Goal: Transaction & Acquisition: Download file/media

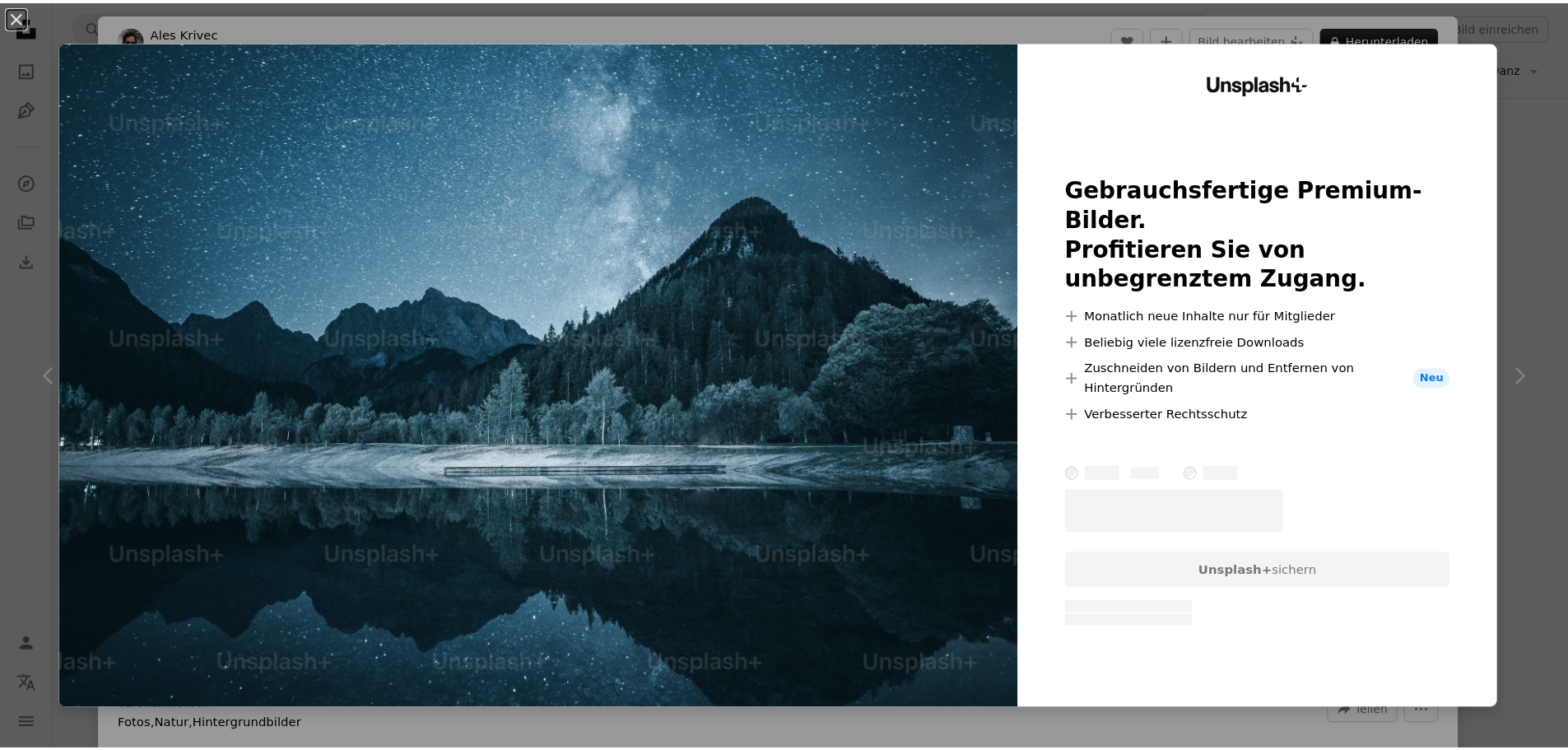
scroll to position [164, 0]
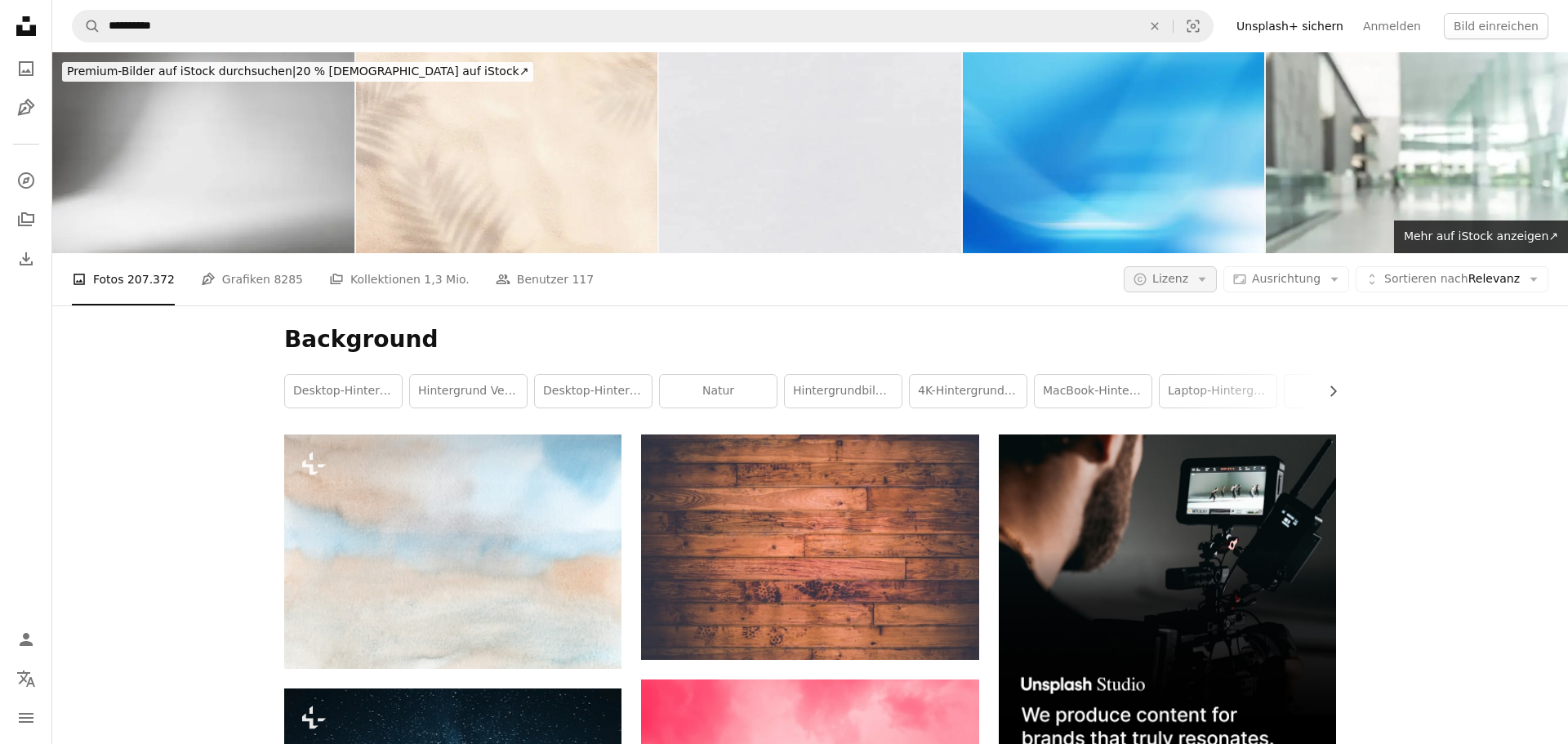
click at [1186, 272] on span "Lizenz" at bounding box center [1170, 278] width 36 height 13
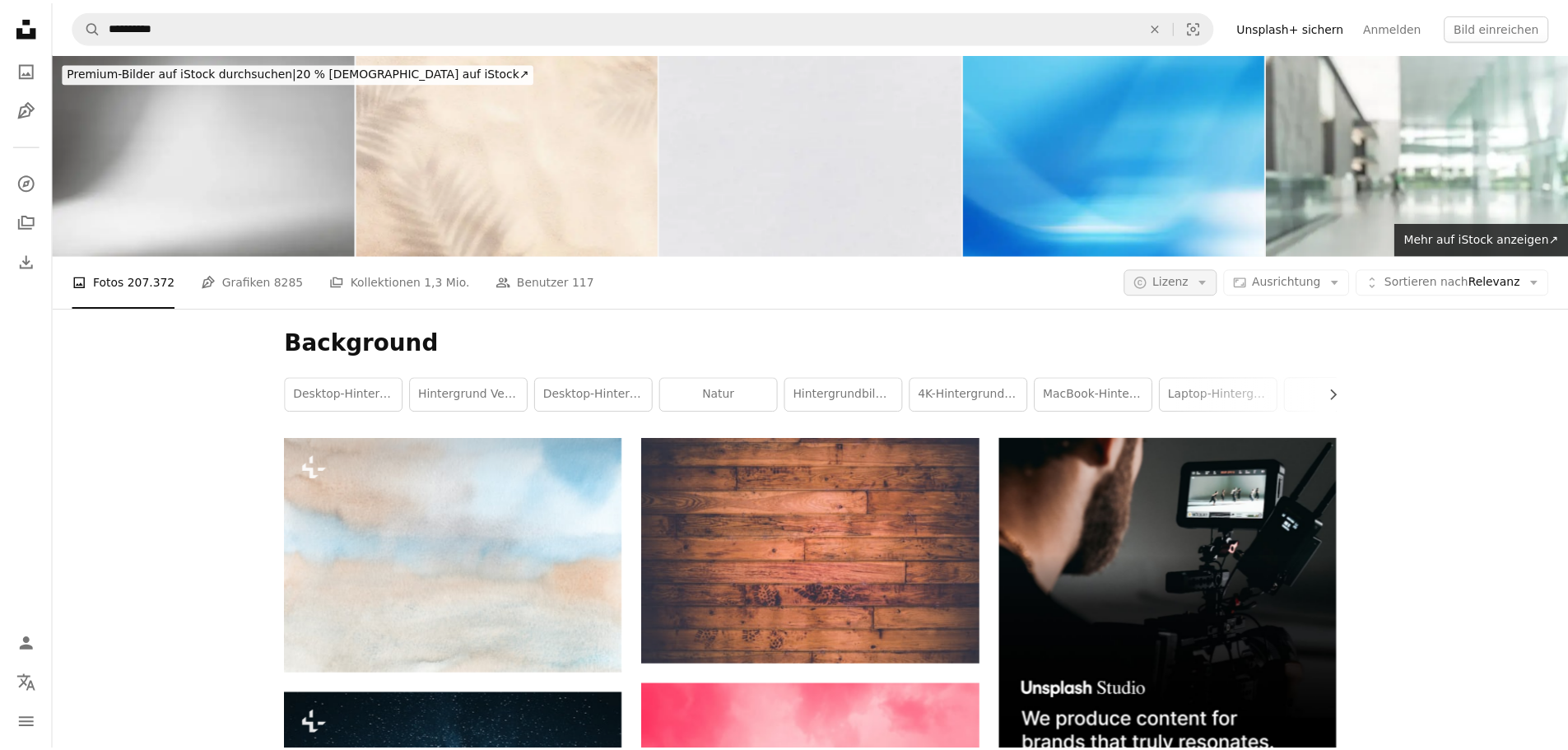
scroll to position [329, 0]
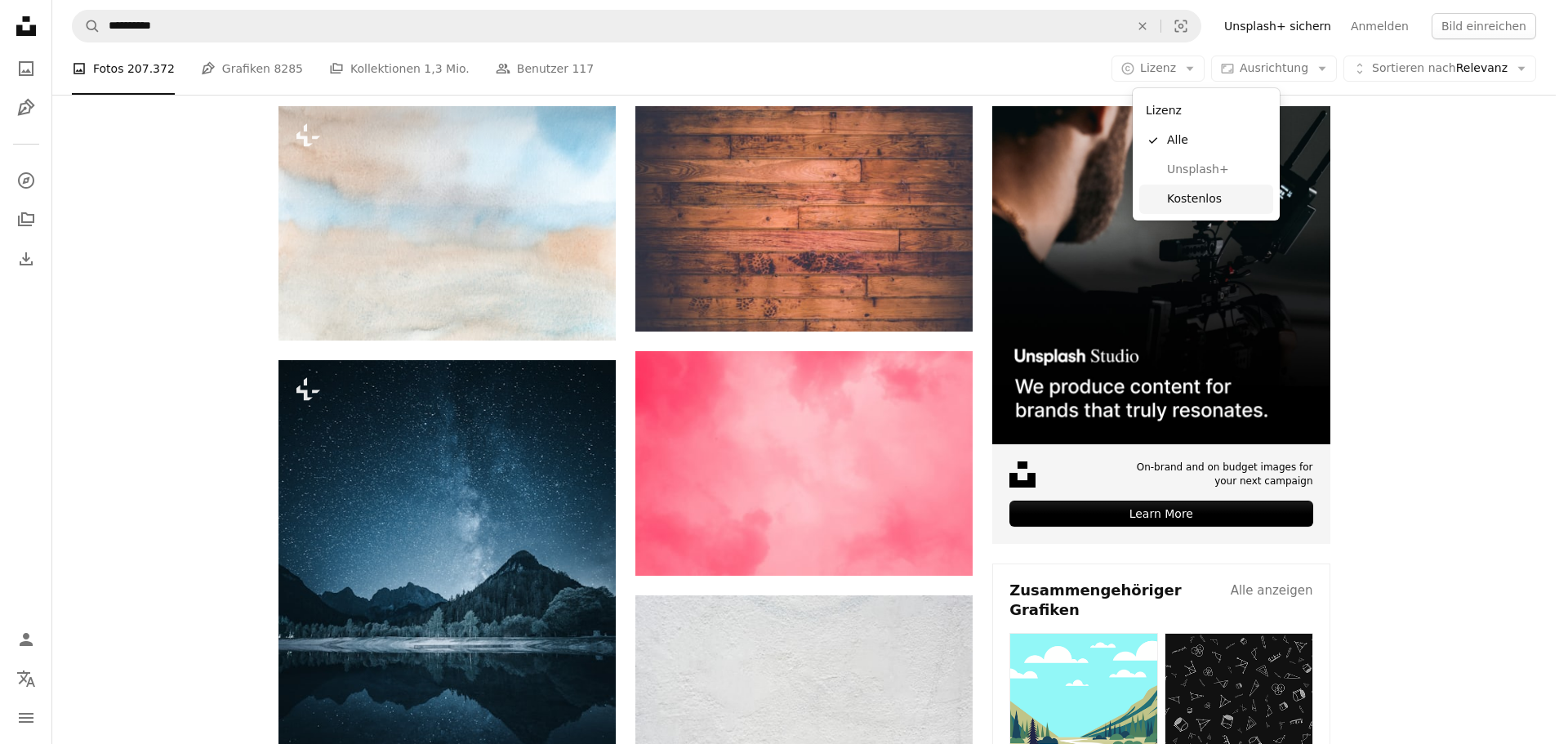
click at [1203, 197] on span "Kostenlos" at bounding box center [1216, 199] width 100 height 16
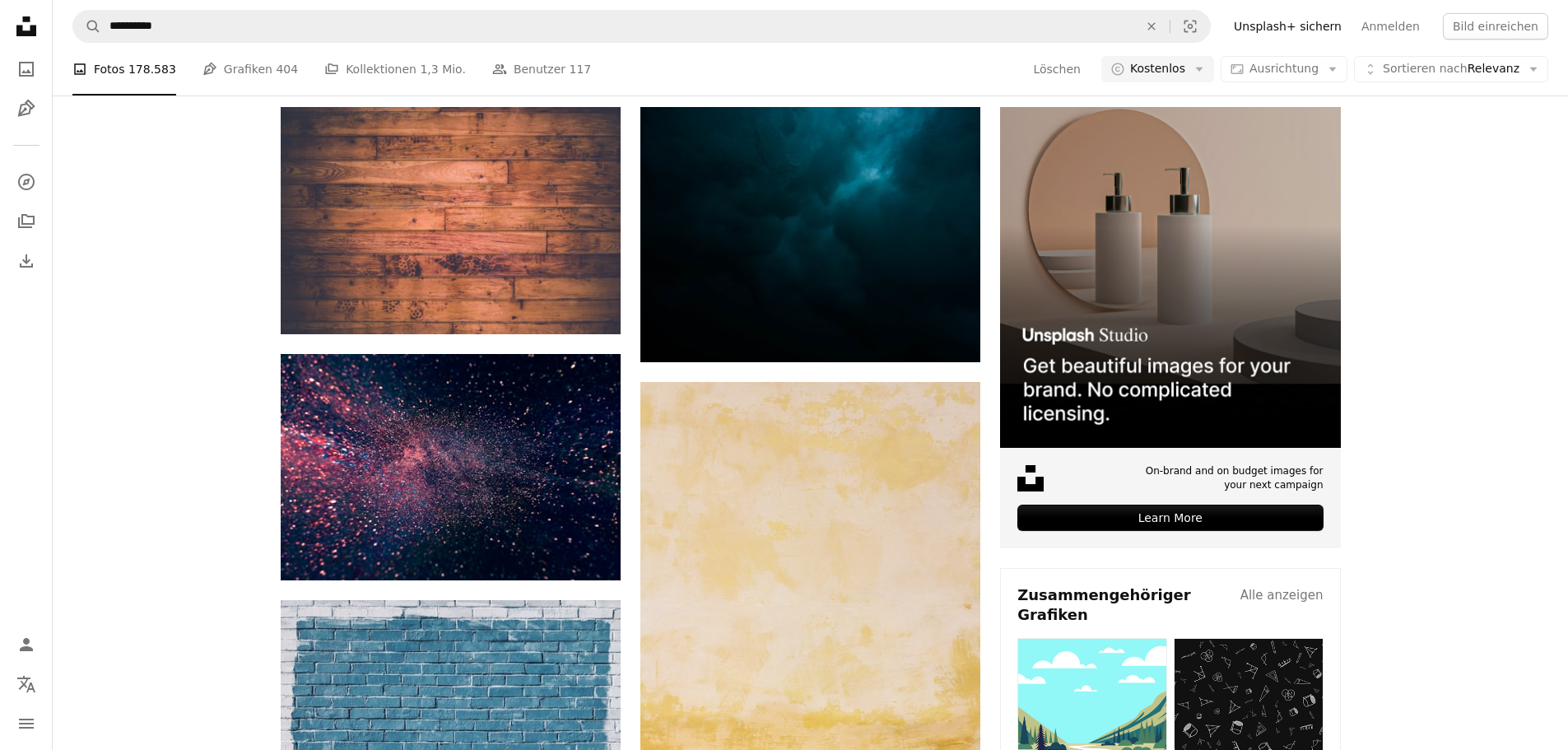
scroll to position [2634, 0]
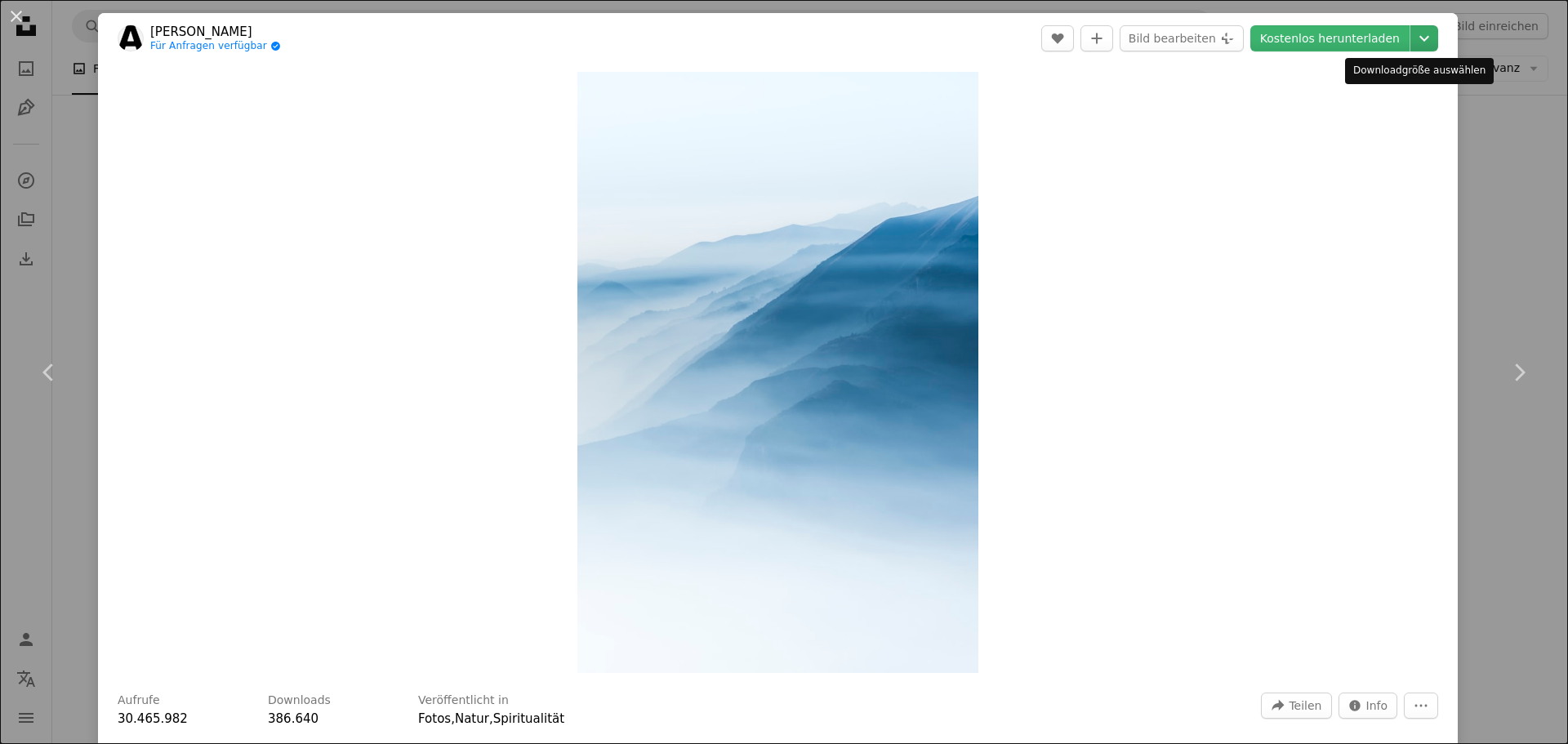
click at [1414, 40] on icon "Chevron down" at bounding box center [1424, 39] width 26 height 20
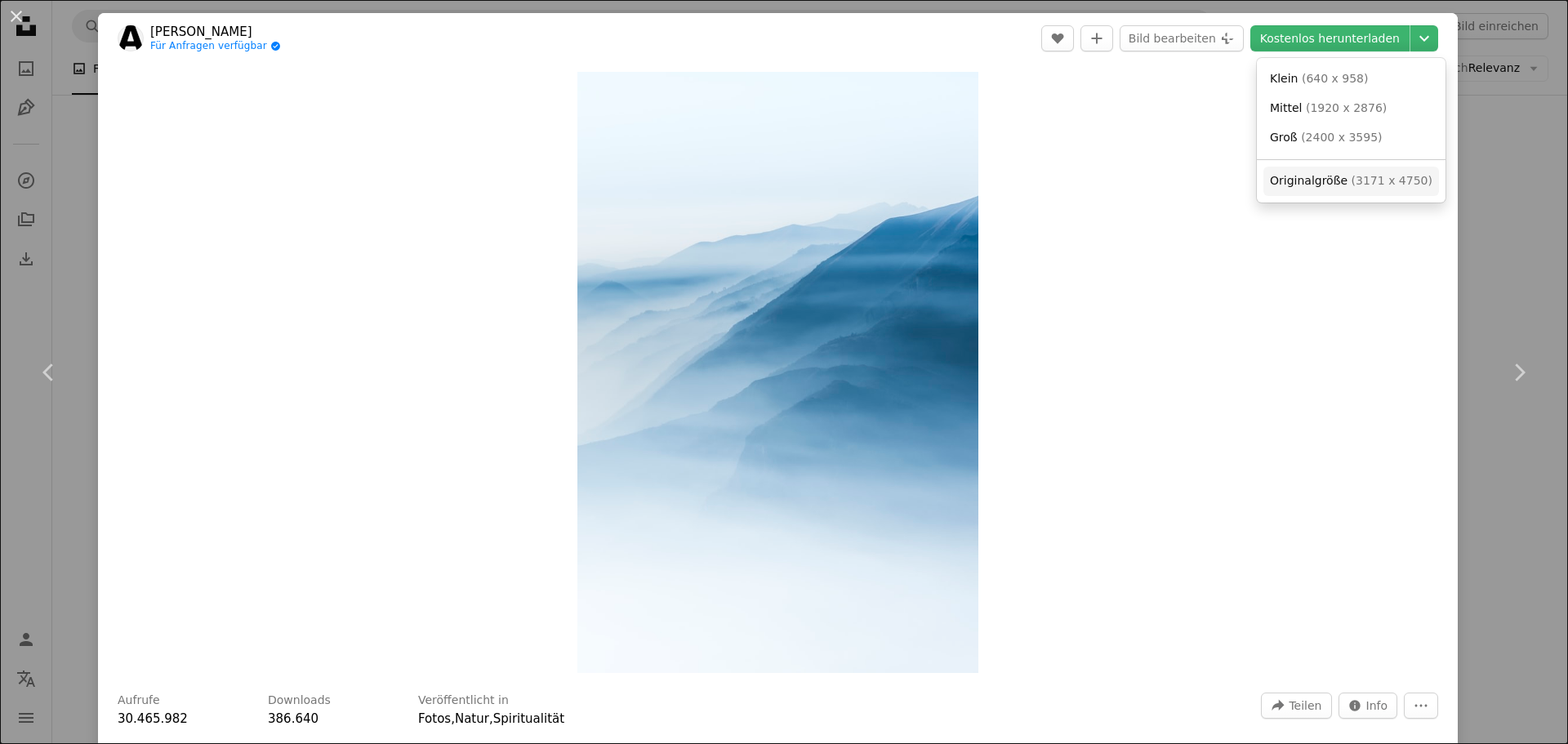
click at [1351, 174] on span "( 3171 x 4750 )" at bounding box center [1391, 180] width 81 height 13
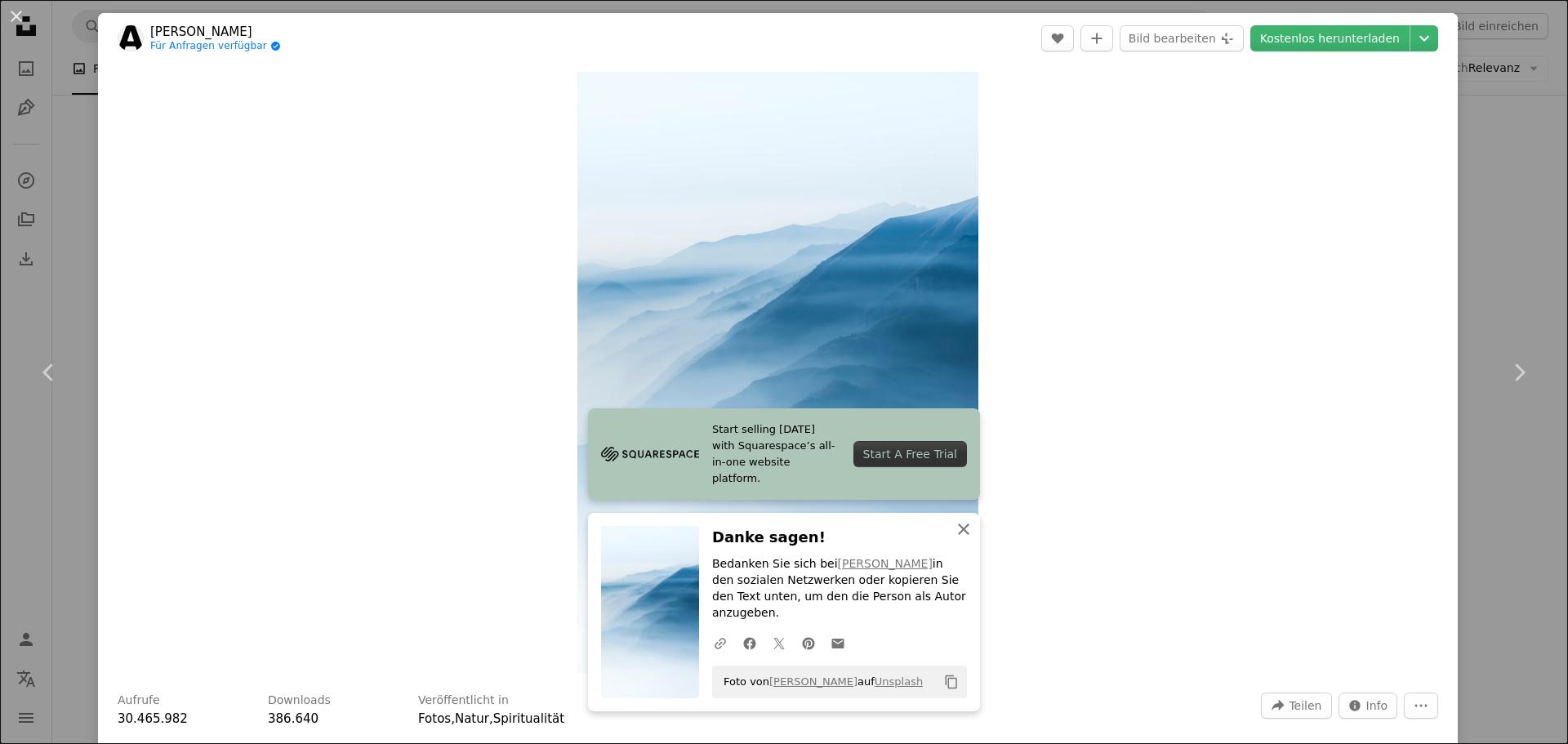
click at [959, 539] on icon "An X shape" at bounding box center [963, 529] width 20 height 20
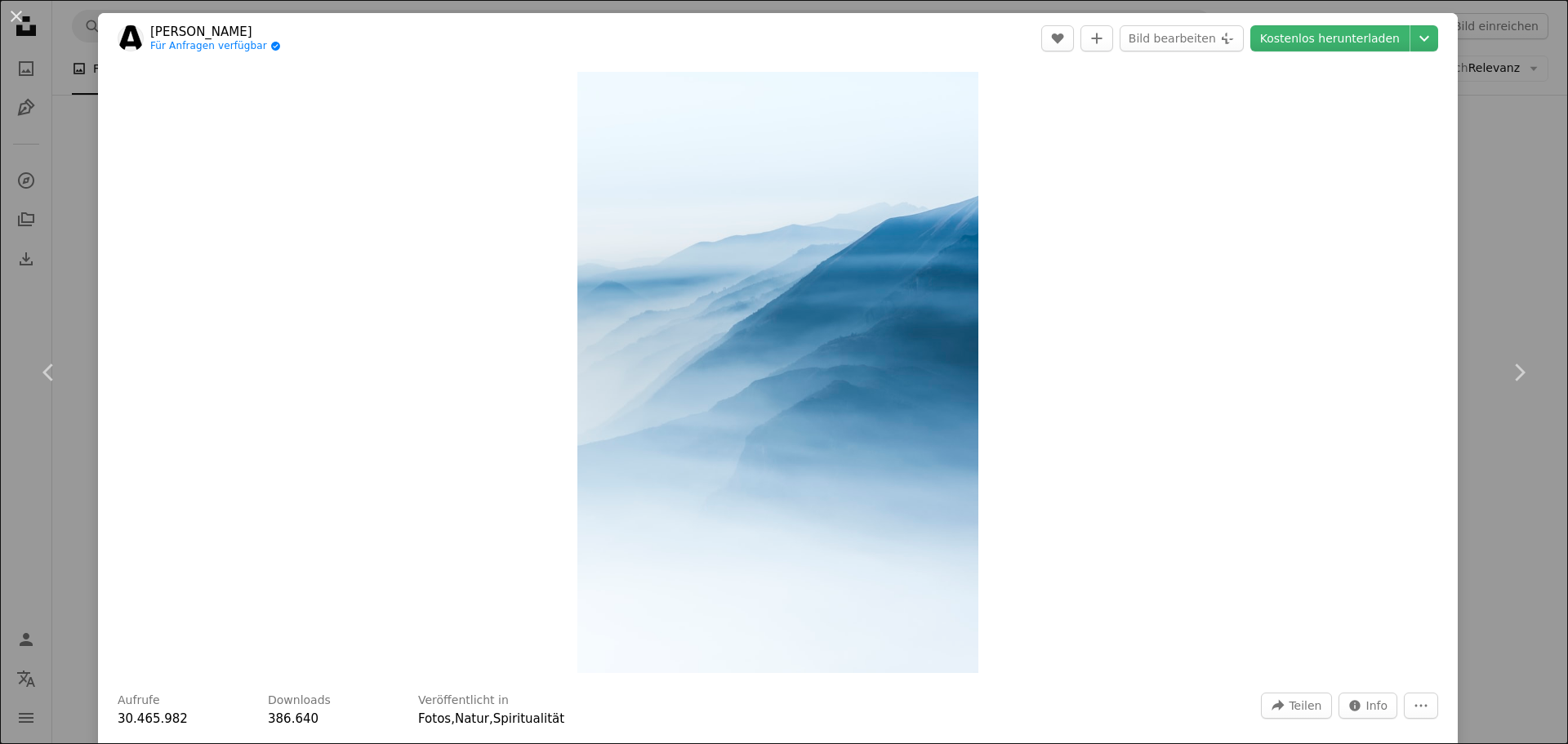
click at [1500, 228] on div "An X shape Chevron left Chevron right [PERSON_NAME] Für Anfragen verfügbar A ch…" at bounding box center [784, 372] width 1568 height 744
